Goal: Navigation & Orientation: Find specific page/section

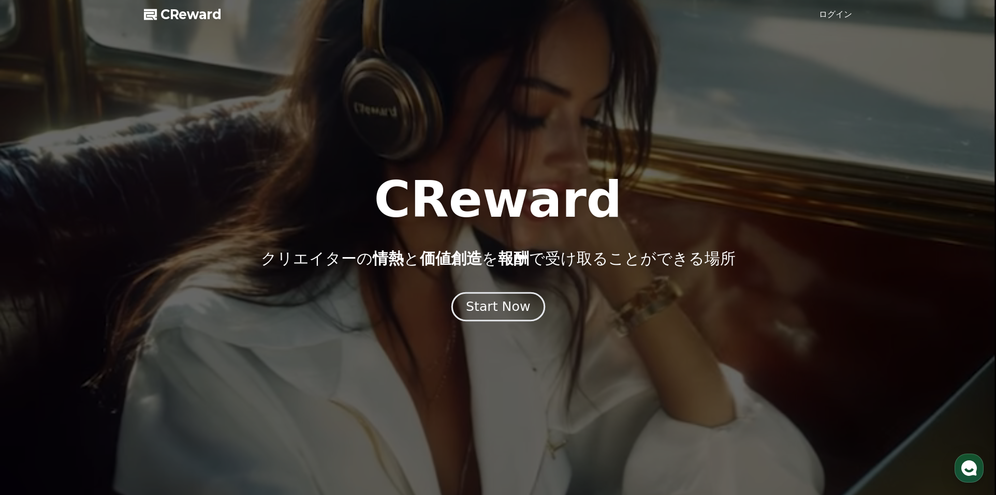
click at [508, 316] on button "Start Now" at bounding box center [498, 307] width 94 height 30
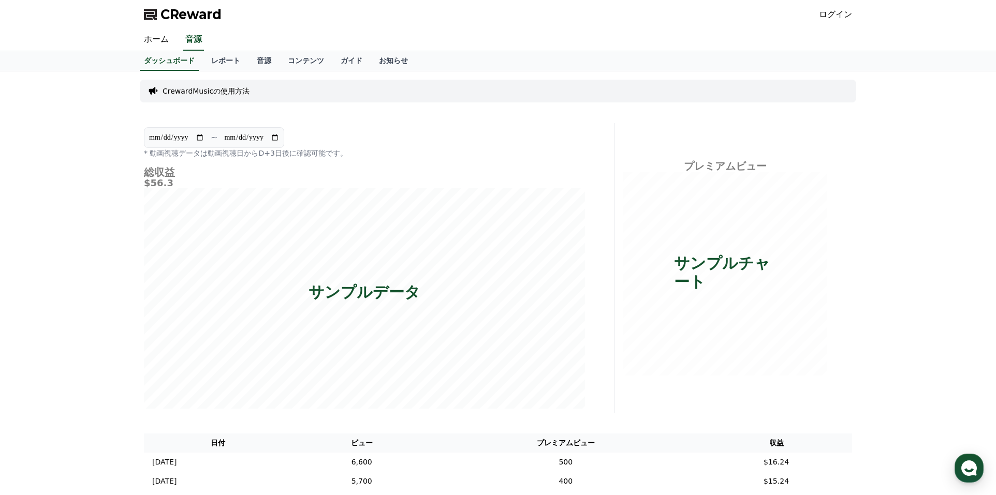
click at [830, 16] on link "ログイン" at bounding box center [835, 14] width 33 height 12
click at [233, 62] on link "レポート" at bounding box center [226, 61] width 46 height 20
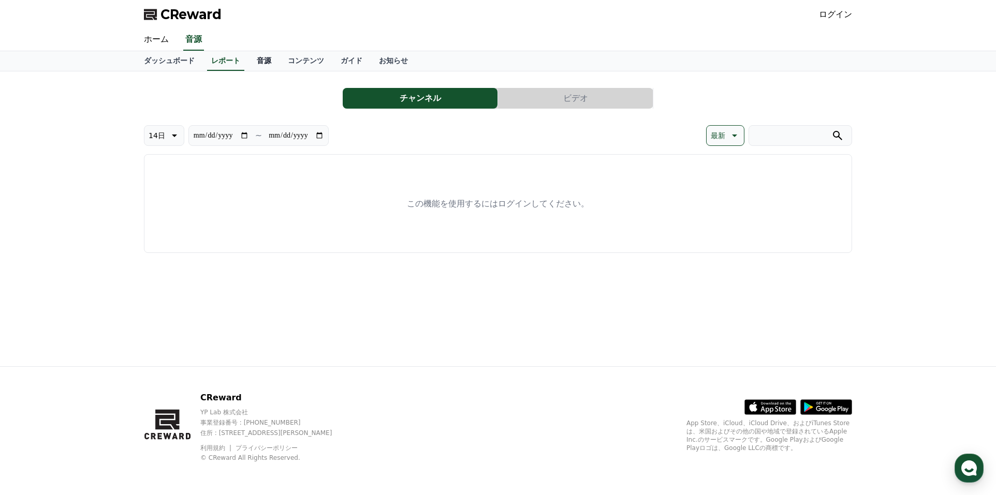
click at [263, 61] on link "音源" at bounding box center [263, 61] width 31 height 20
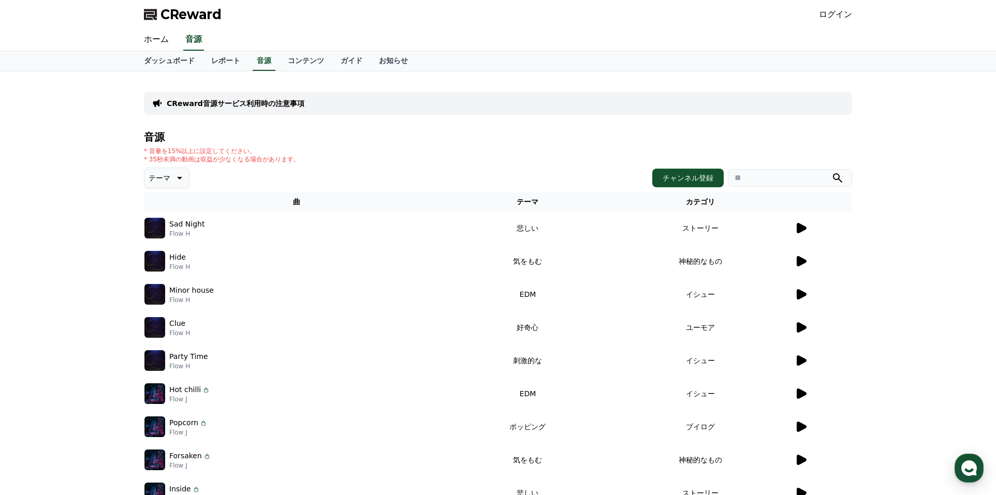
click at [800, 231] on icon at bounding box center [802, 228] width 10 height 10
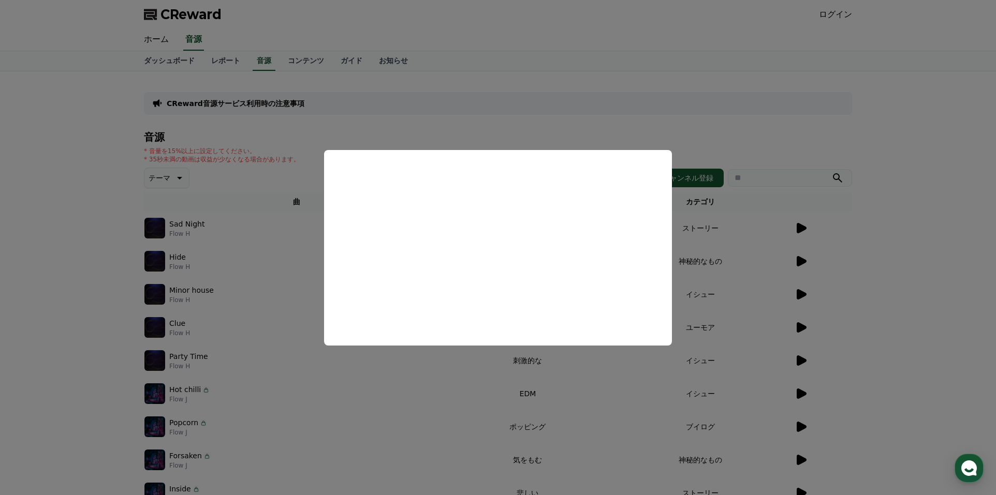
click at [926, 182] on button "close modal" at bounding box center [498, 247] width 996 height 495
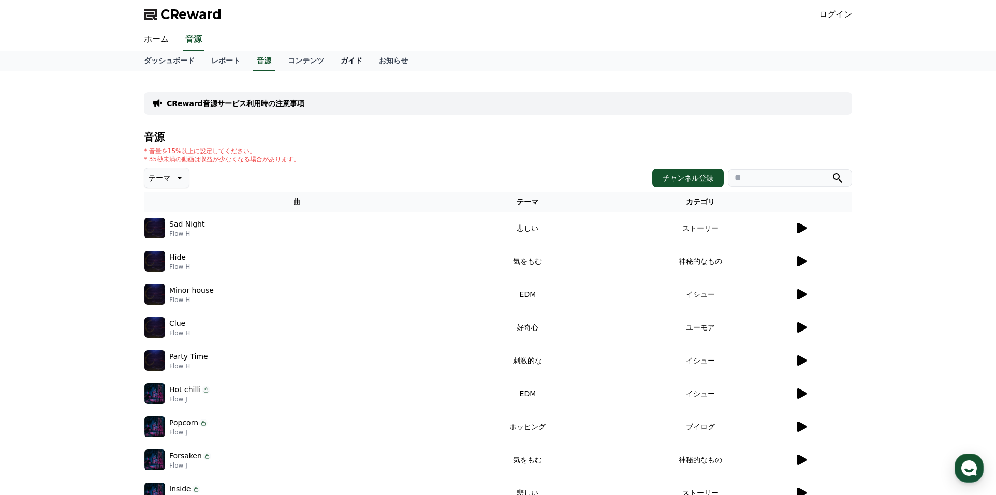
click at [357, 64] on link "ガイド" at bounding box center [351, 61] width 38 height 20
click at [801, 226] on icon at bounding box center [802, 228] width 10 height 10
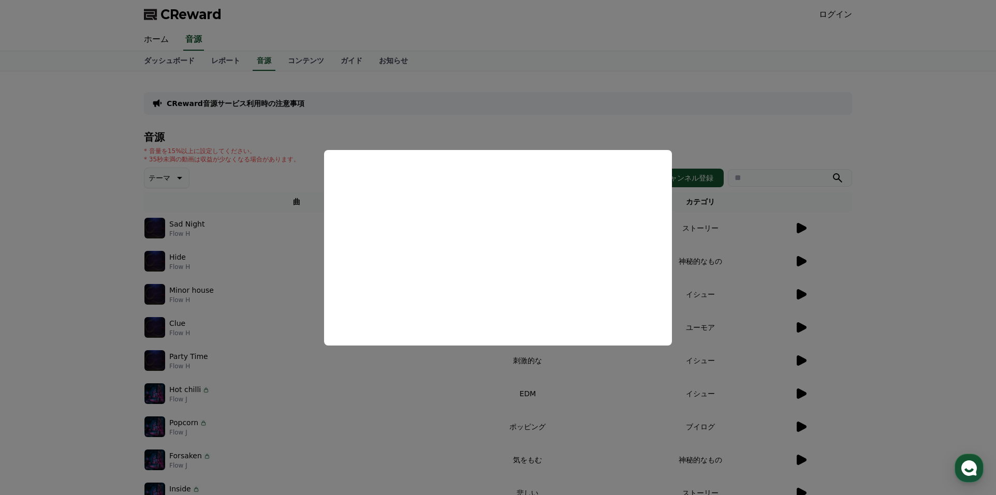
click at [743, 149] on button "close modal" at bounding box center [498, 247] width 996 height 495
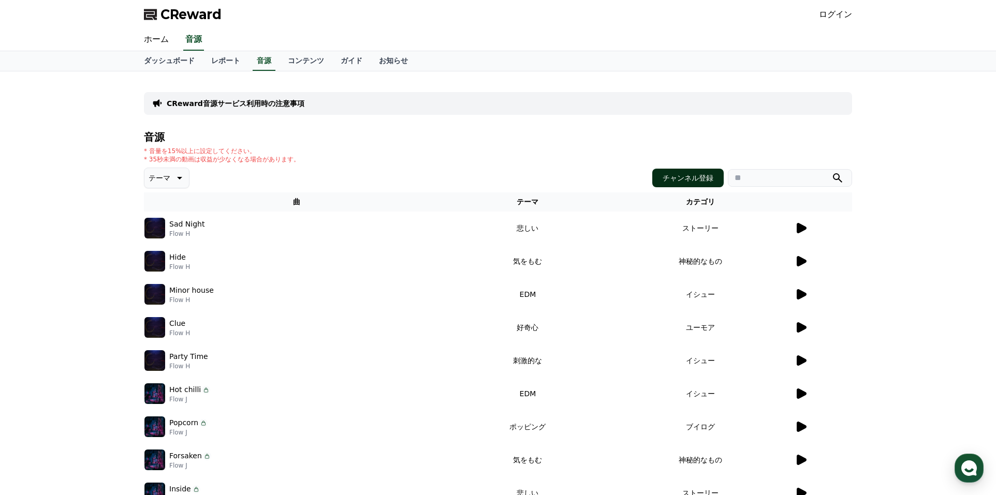
click at [668, 177] on button "チャンネル登録" at bounding box center [687, 178] width 71 height 19
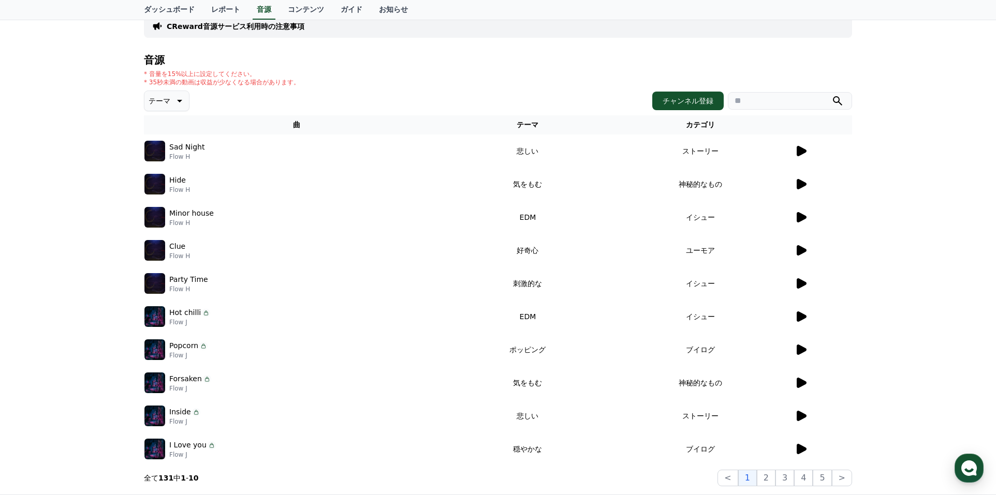
scroll to position [100, 0]
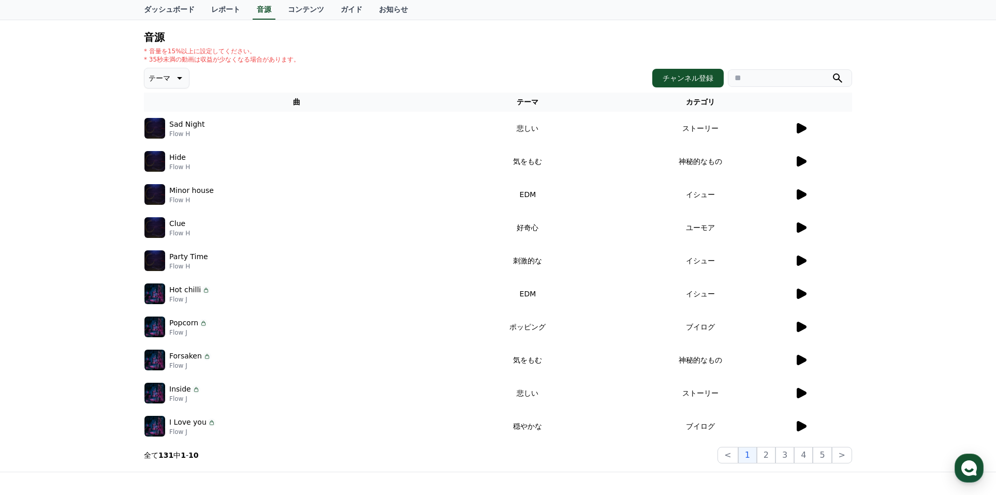
click at [798, 163] on icon at bounding box center [802, 161] width 10 height 10
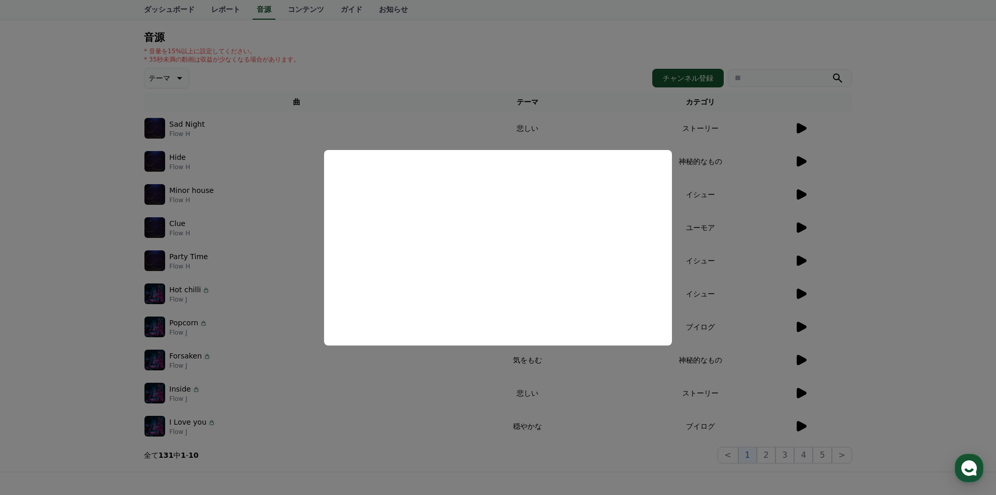
click at [465, 381] on button "close modal" at bounding box center [498, 247] width 996 height 495
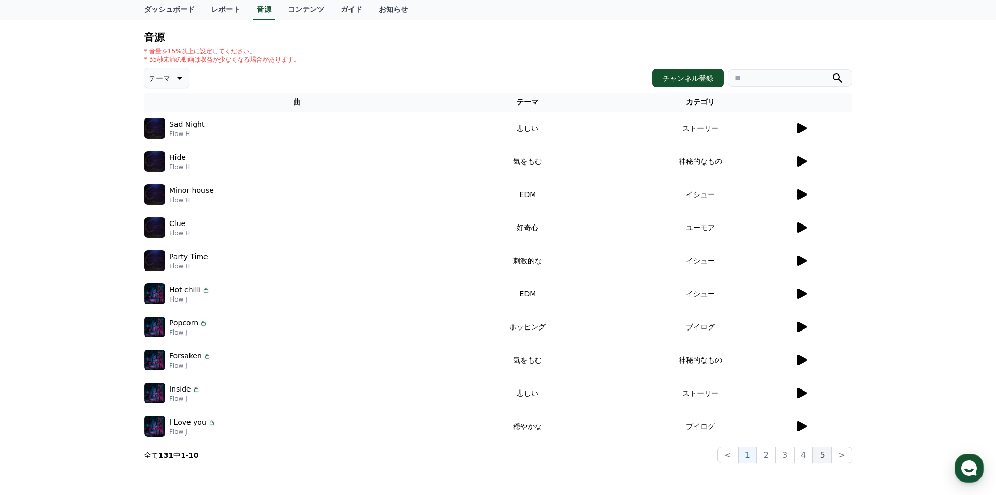
click at [826, 455] on button "5" at bounding box center [822, 455] width 19 height 17
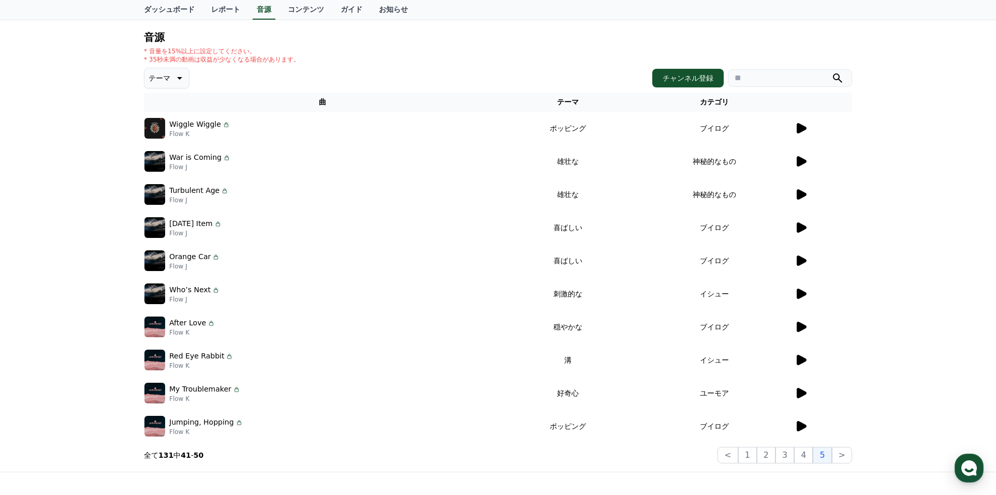
click at [800, 125] on icon at bounding box center [802, 128] width 10 height 10
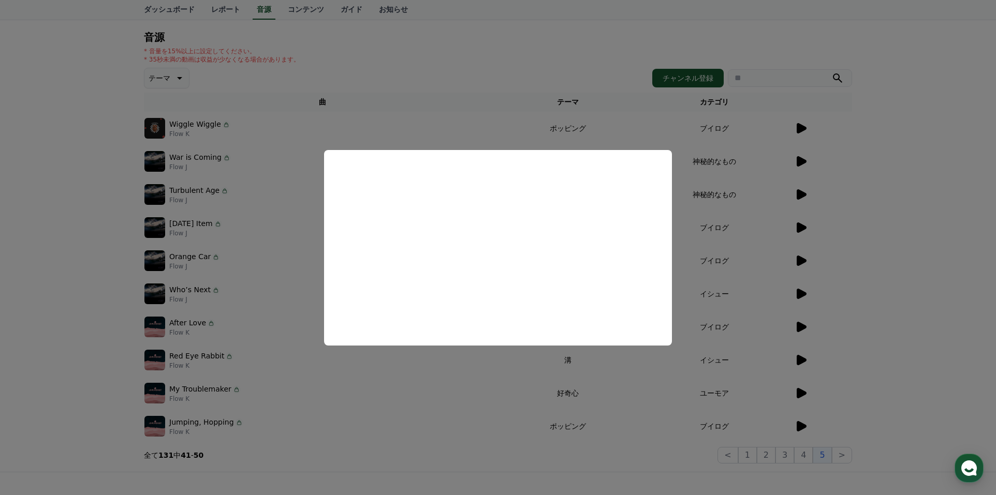
click at [868, 218] on button "close modal" at bounding box center [498, 247] width 996 height 495
